Goal: Book appointment/travel/reservation

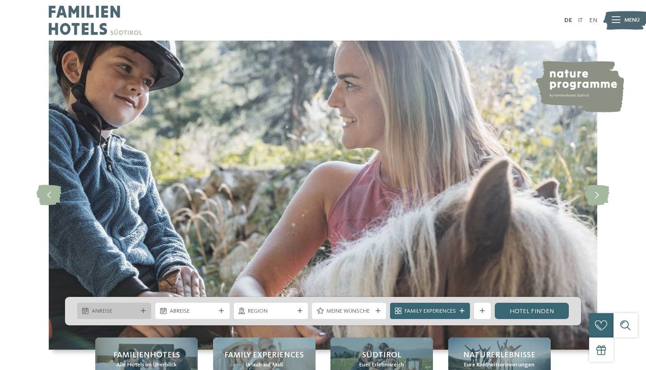
click at [132, 307] on div "Anreise" at bounding box center [114, 311] width 50 height 9
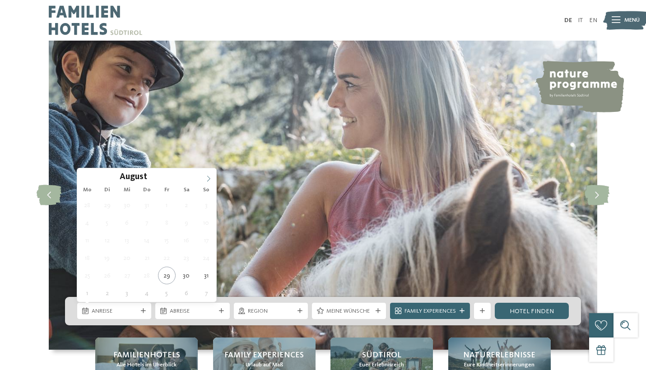
click at [210, 179] on icon at bounding box center [208, 179] width 6 height 6
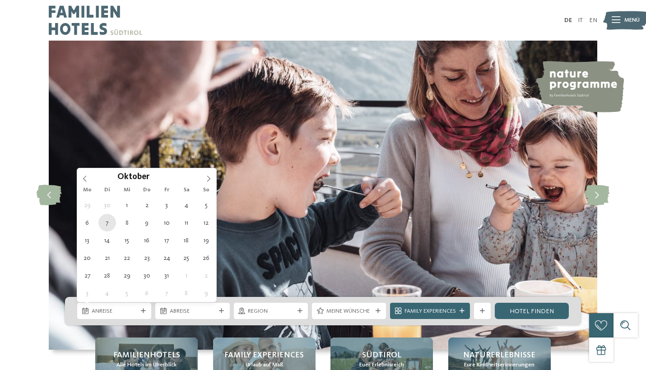
type div "[DATE]"
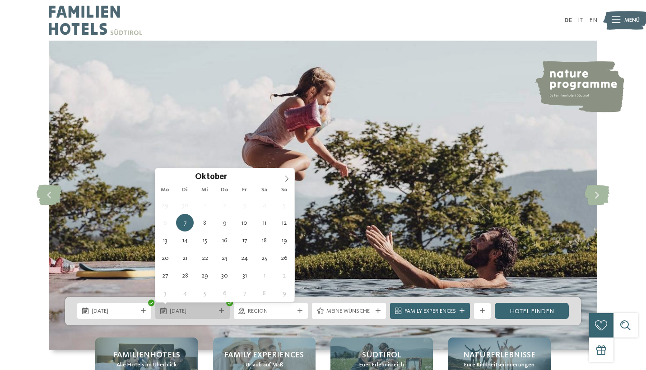
click at [177, 313] on span "[DATE]" at bounding box center [193, 312] width 46 height 8
type div "[DATE]"
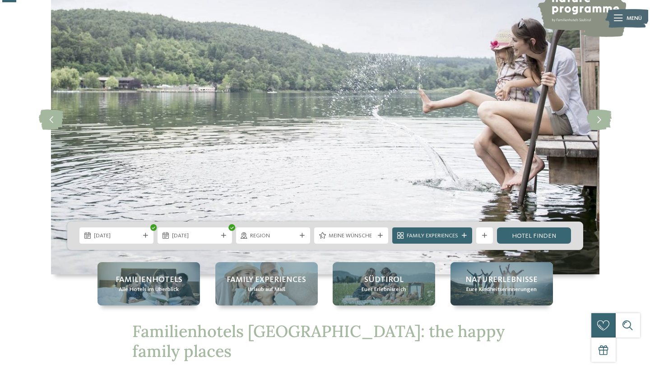
scroll to position [76, 0]
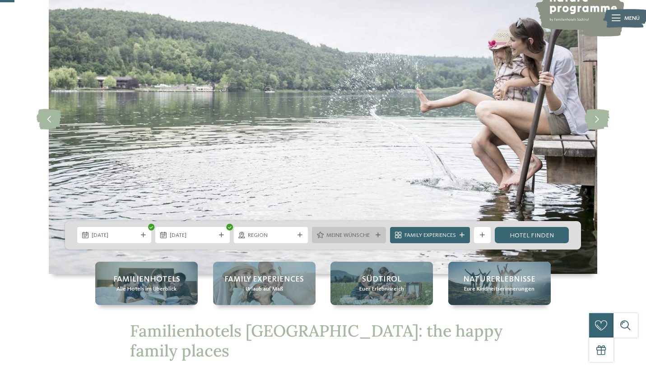
click at [378, 235] on icon at bounding box center [378, 235] width 5 height 5
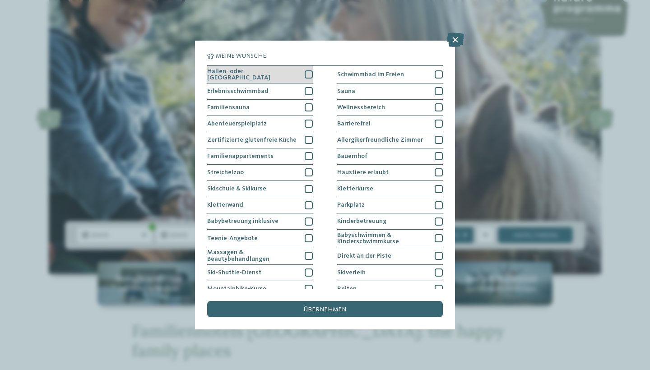
click at [311, 73] on div at bounding box center [309, 74] width 8 height 8
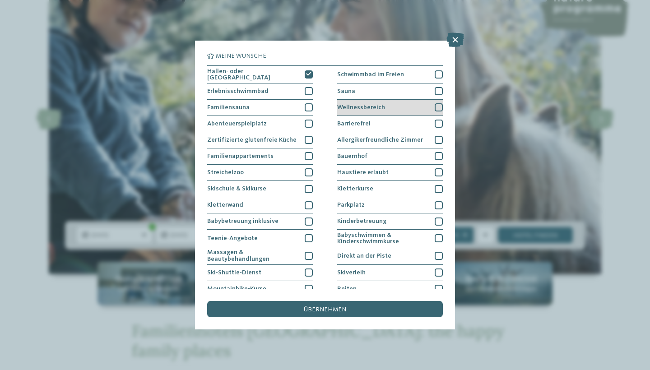
click at [439, 107] on div at bounding box center [439, 107] width 8 height 8
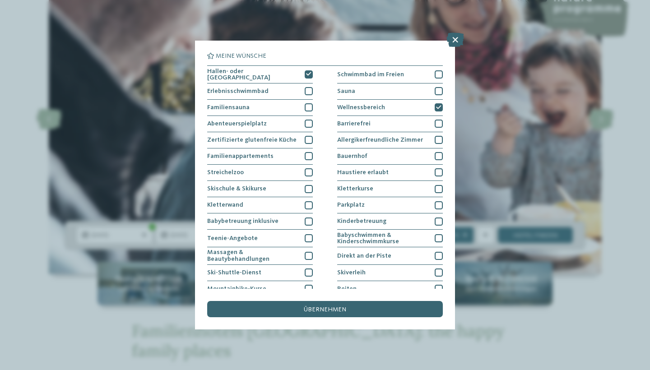
scroll to position [0, 0]
click at [309, 120] on div at bounding box center [309, 124] width 8 height 8
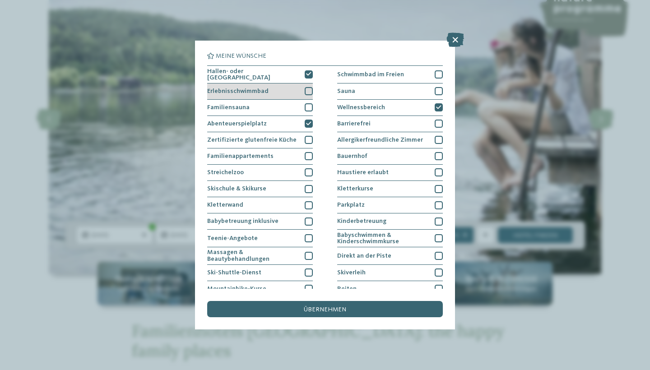
click at [308, 87] on div at bounding box center [309, 91] width 8 height 8
click at [309, 89] on icon at bounding box center [308, 91] width 5 height 5
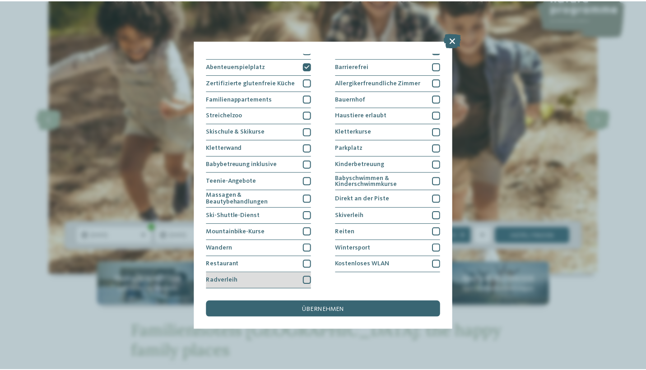
scroll to position [136, 0]
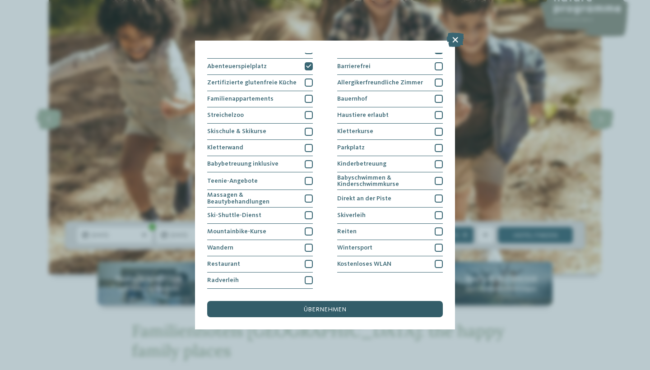
click at [325, 307] on span "übernehmen" at bounding box center [325, 310] width 42 height 6
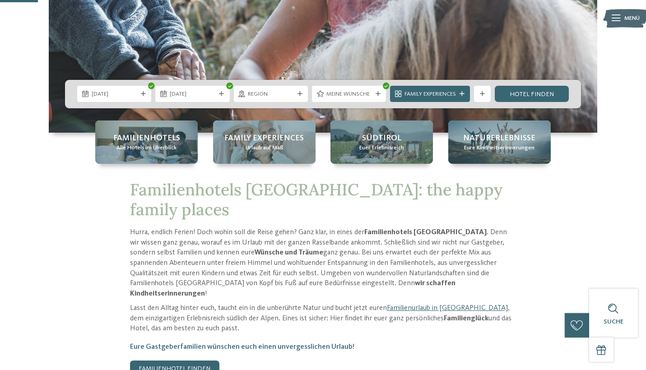
scroll to position [215, 0]
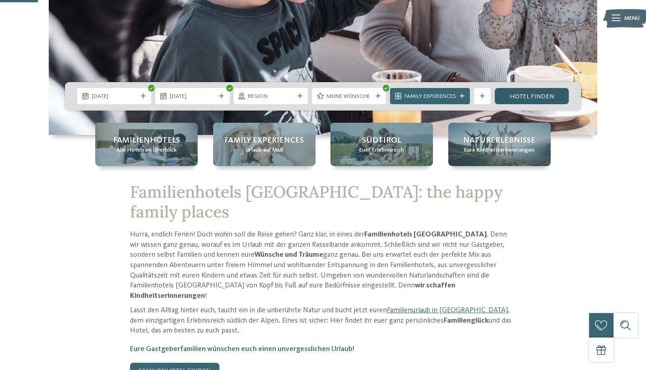
click at [523, 92] on link "Hotel finden" at bounding box center [532, 96] width 74 height 16
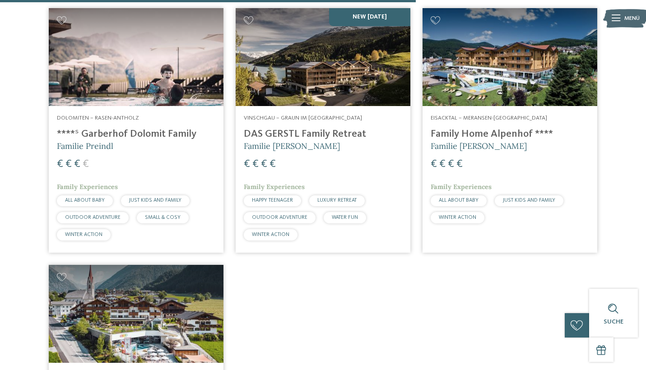
scroll to position [1091, 0]
